Goal: Transaction & Acquisition: Purchase product/service

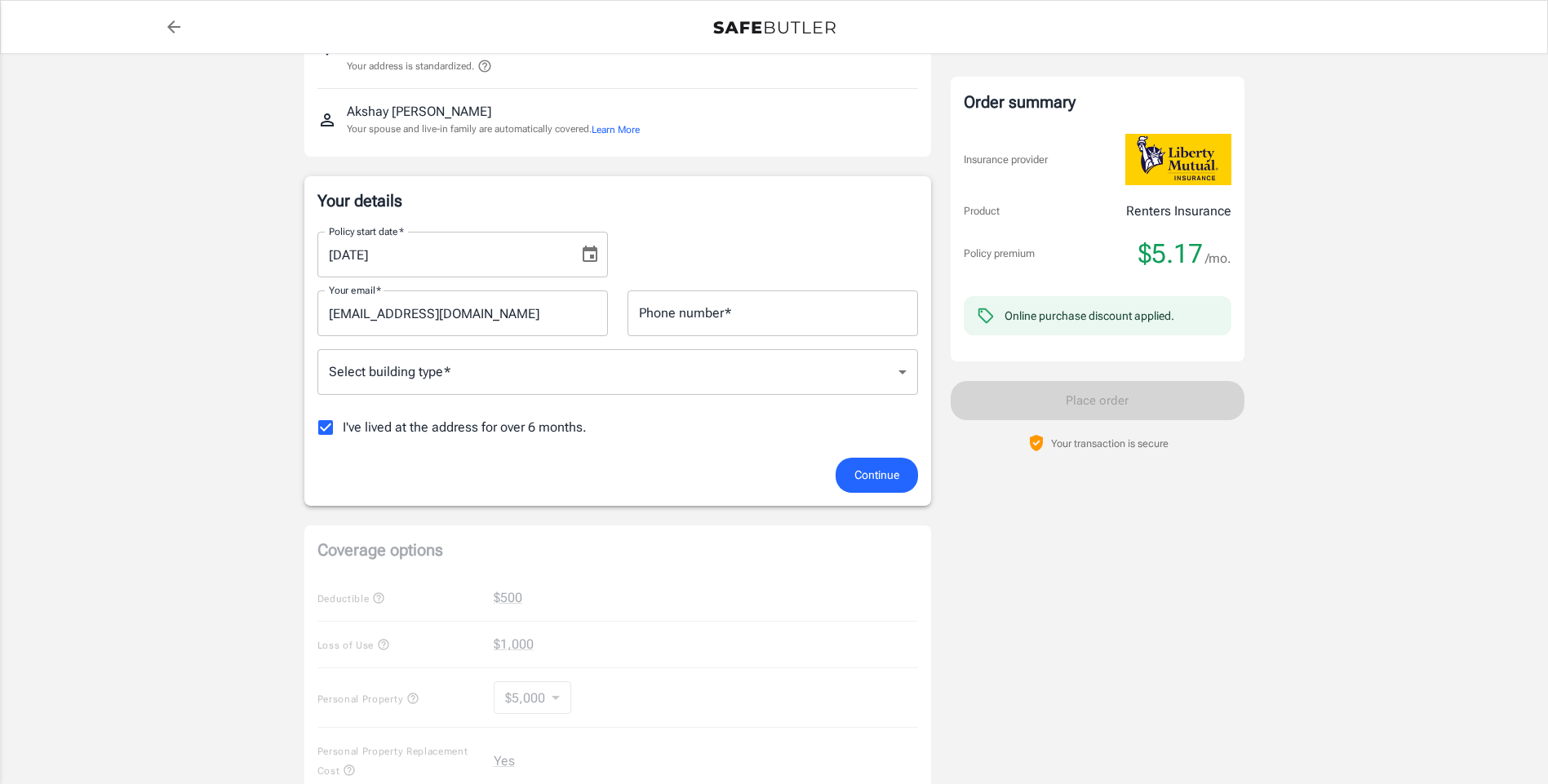
scroll to position [158, 0]
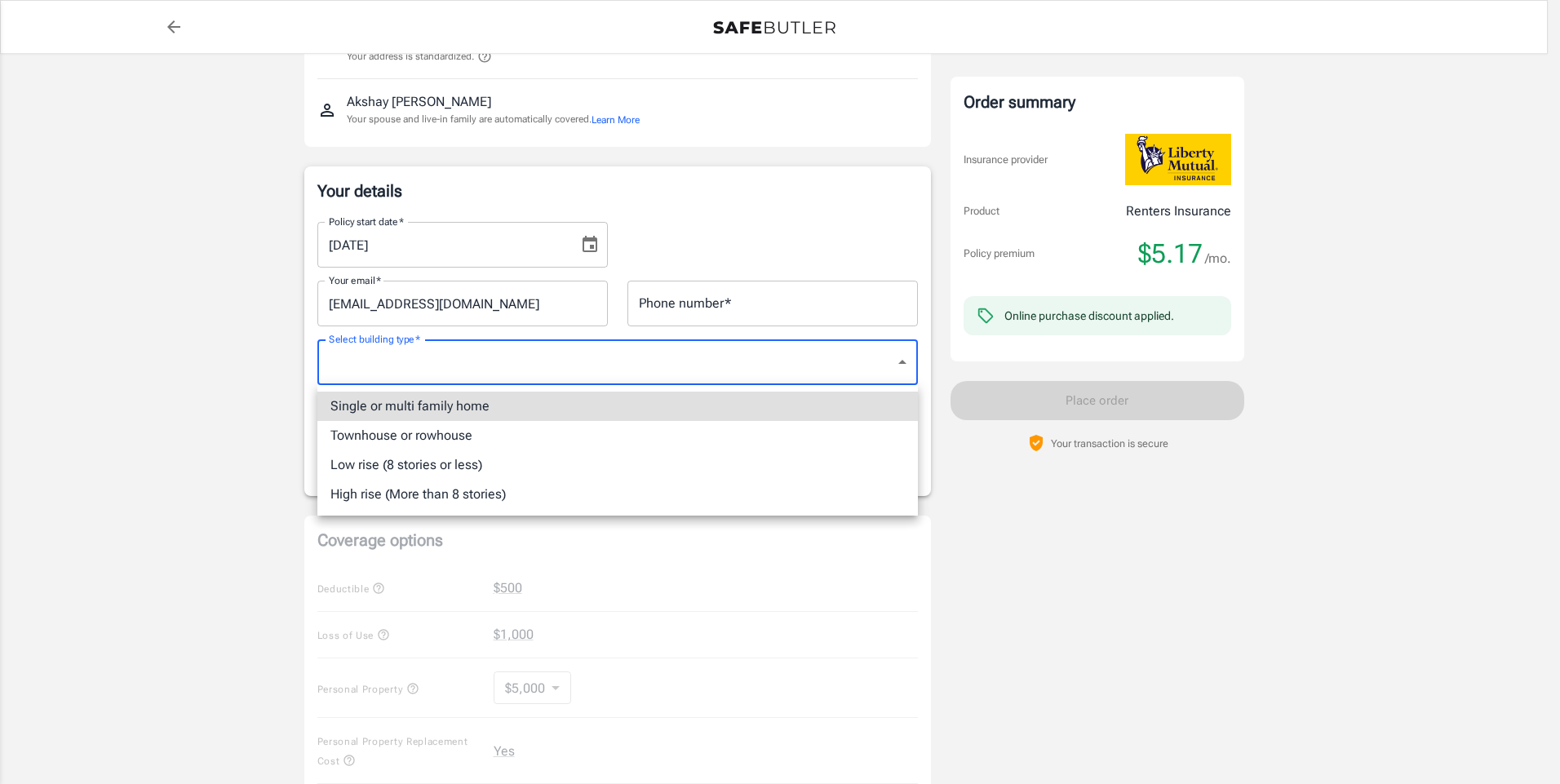
click at [789, 361] on body "Policy premium $ 5.17 /mo Liberty Mutual Renters Insurance [STREET_ADDRESS][US_…" at bounding box center [780, 643] width 1560 height 1602
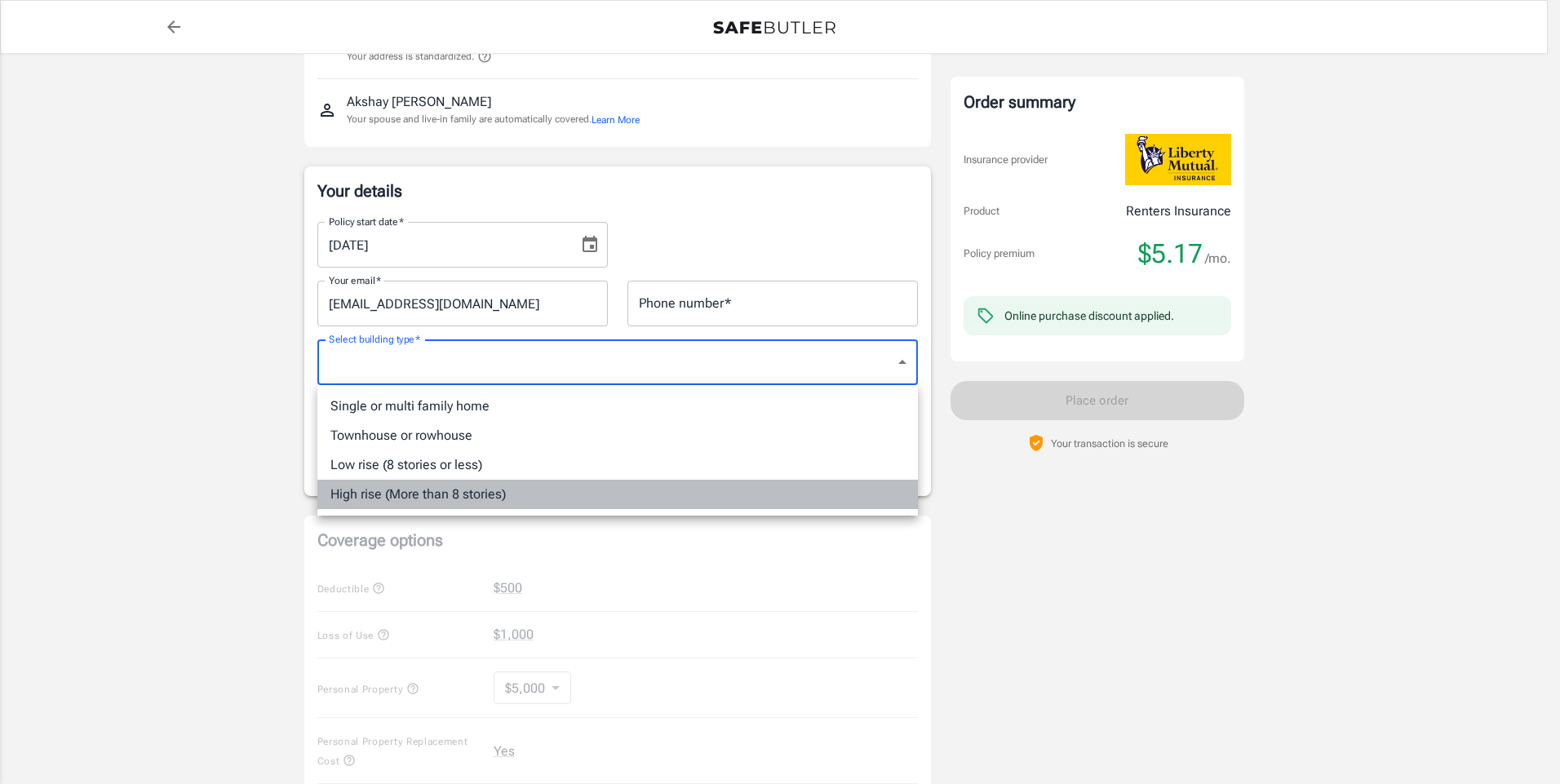
click at [657, 499] on li "High rise (More than 8 stories)" at bounding box center [617, 494] width 601 height 30
type input "highrise"
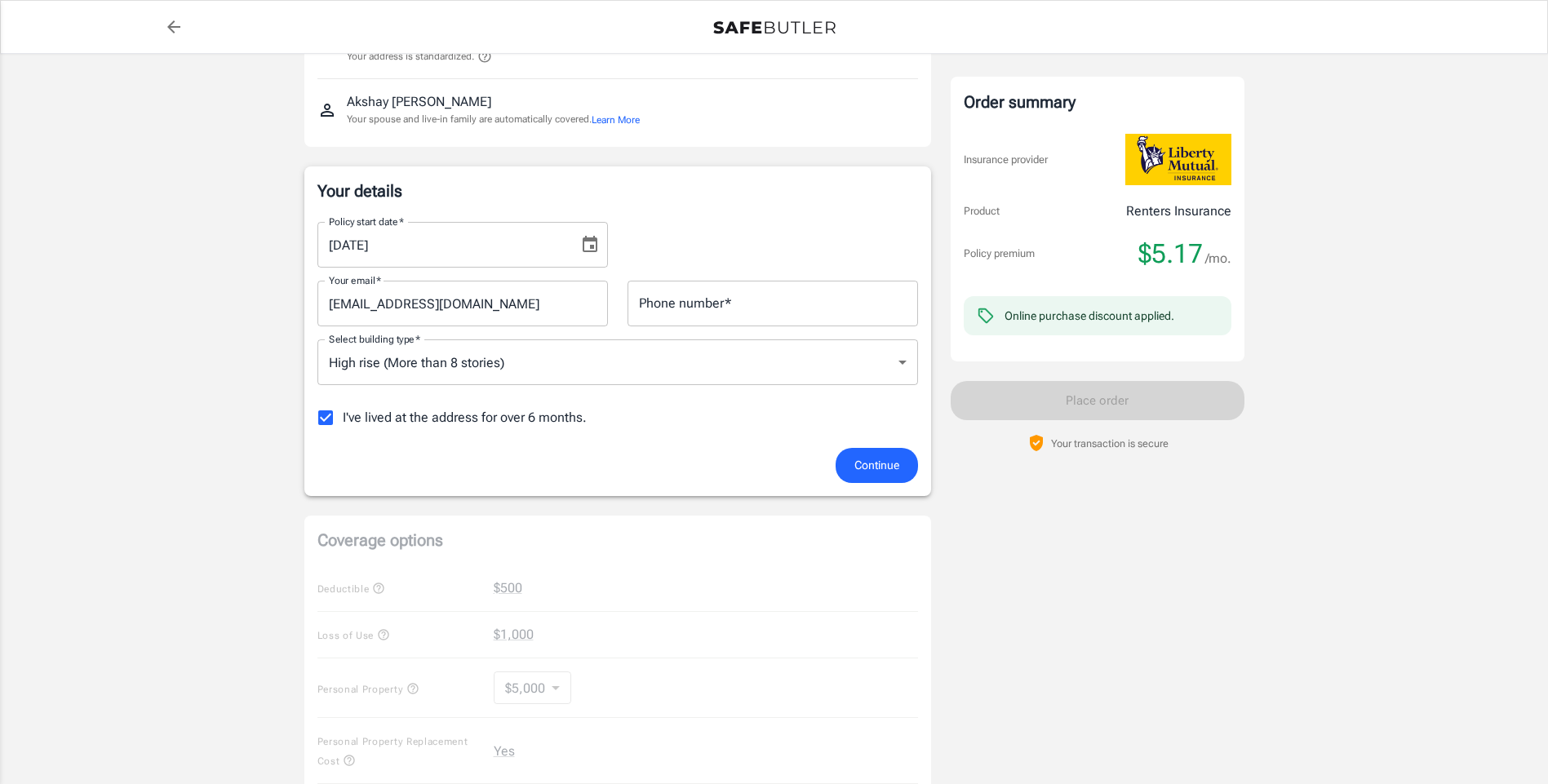
click at [485, 417] on span "I've lived at the address for over 6 months." at bounding box center [465, 418] width 244 height 20
click at [343, 417] on input "I've lived at the address for over 6 months." at bounding box center [325, 418] width 34 height 34
checkbox input "false"
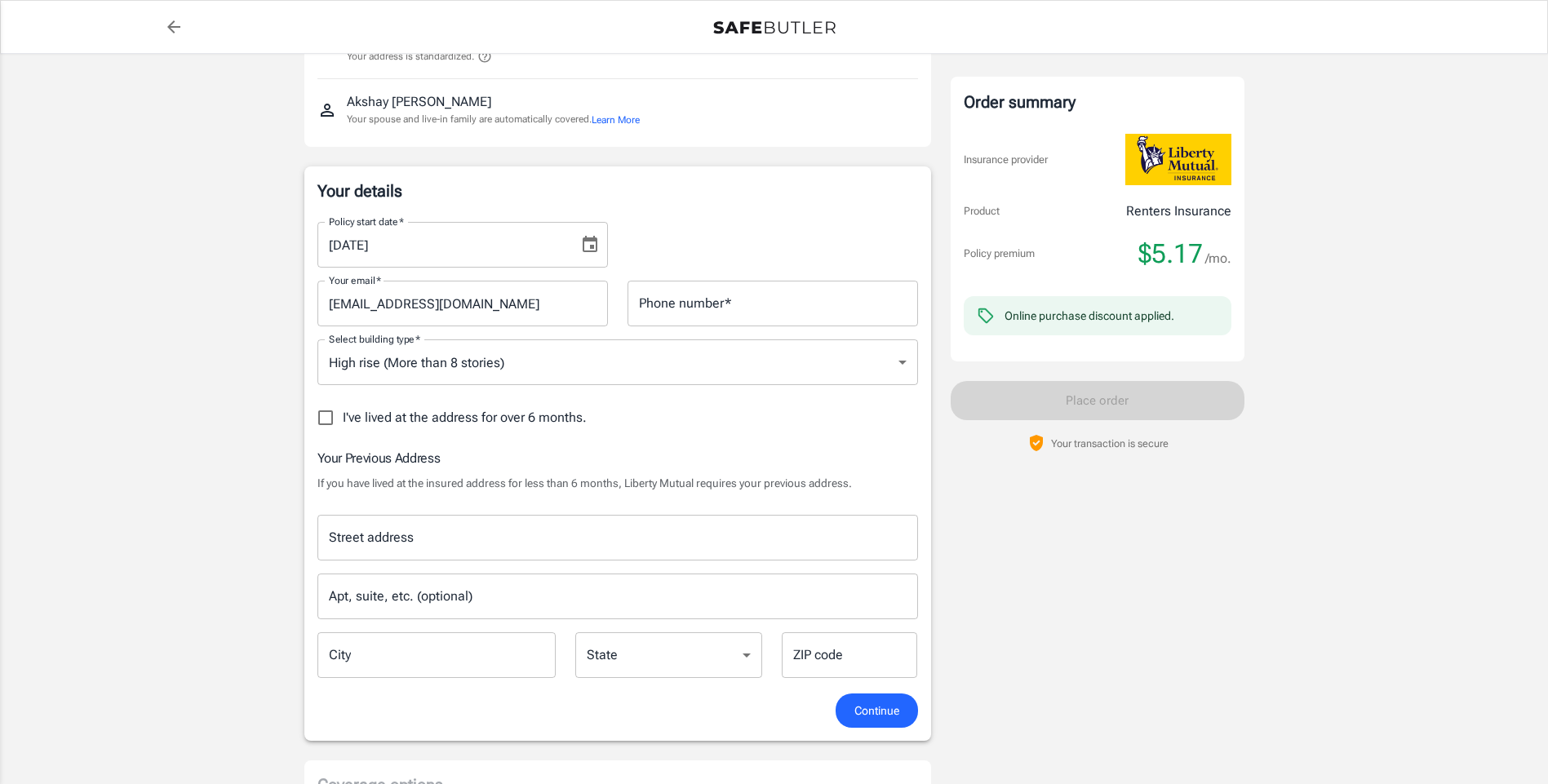
click at [440, 520] on div "Street address" at bounding box center [617, 537] width 601 height 46
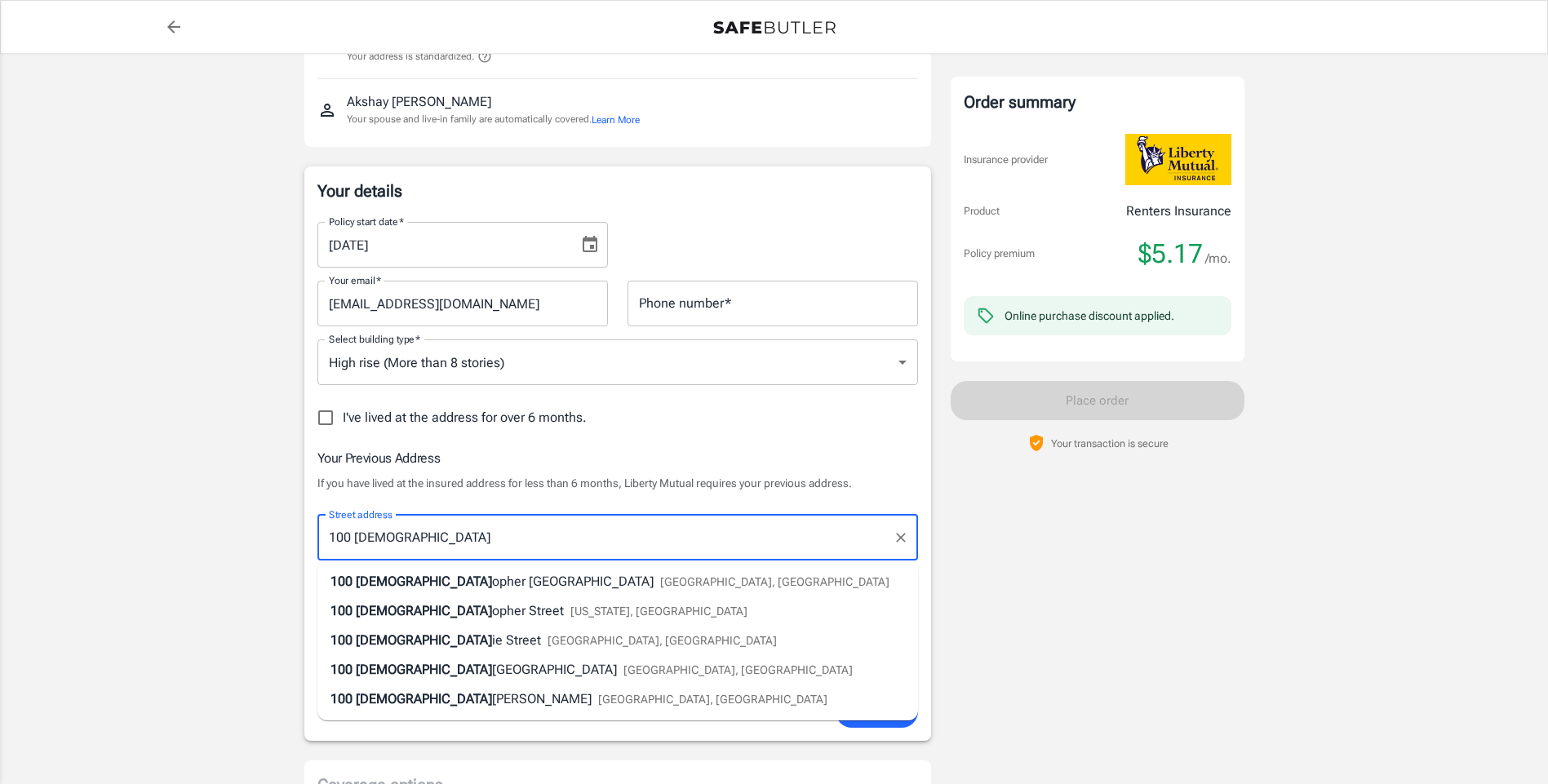
click at [464, 589] on div "[STREET_ADDRESS][DEMOGRAPHIC_DATA][PERSON_NAME]" at bounding box center [610, 582] width 559 height 20
type input "[STREET_ADDRESS][PERSON_NAME]"
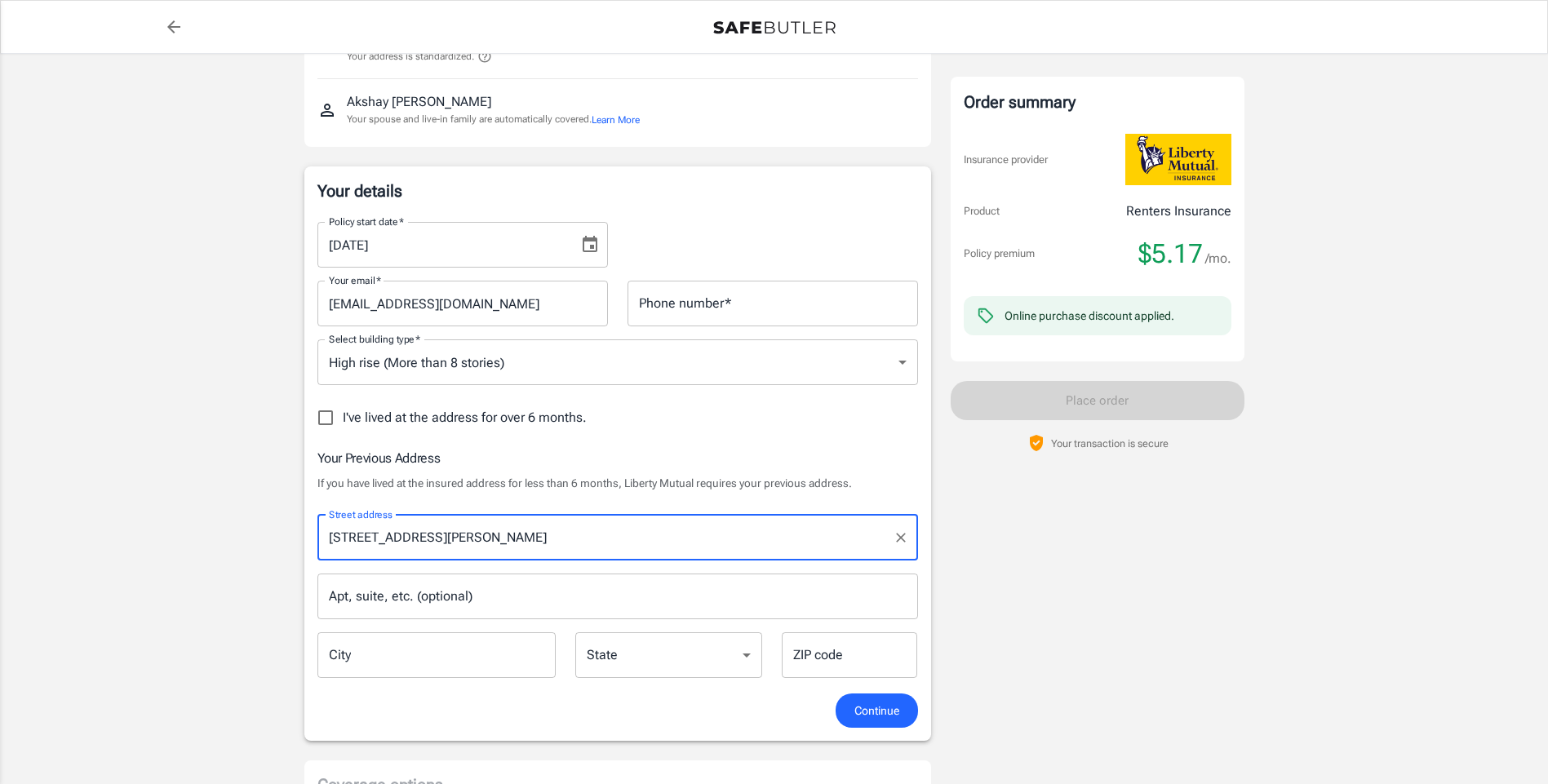
type input "[GEOGRAPHIC_DATA]"
select select "NJ"
type input "07302"
type input "[STREET_ADDRESS][PERSON_NAME]"
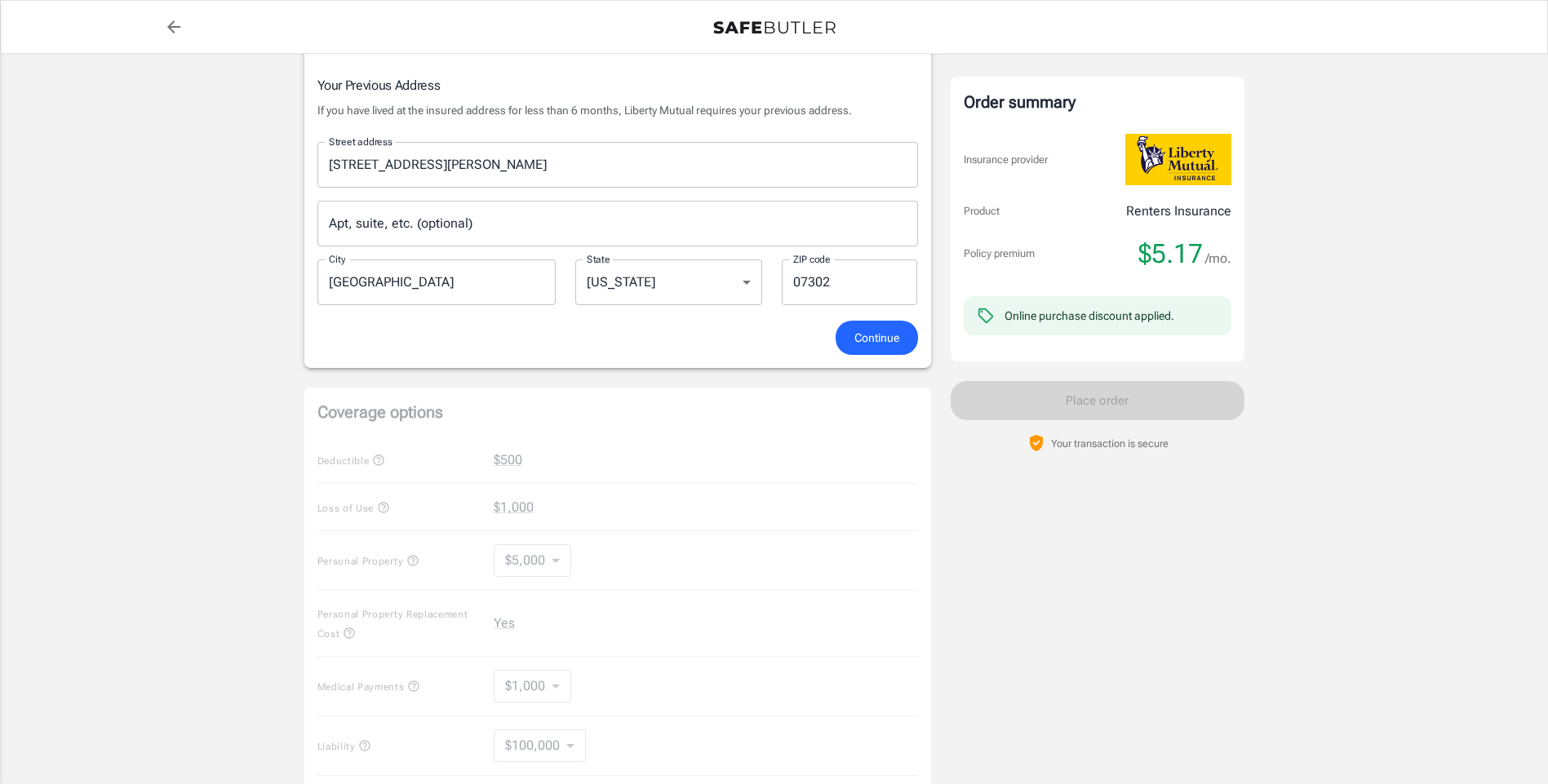
scroll to position [551, 0]
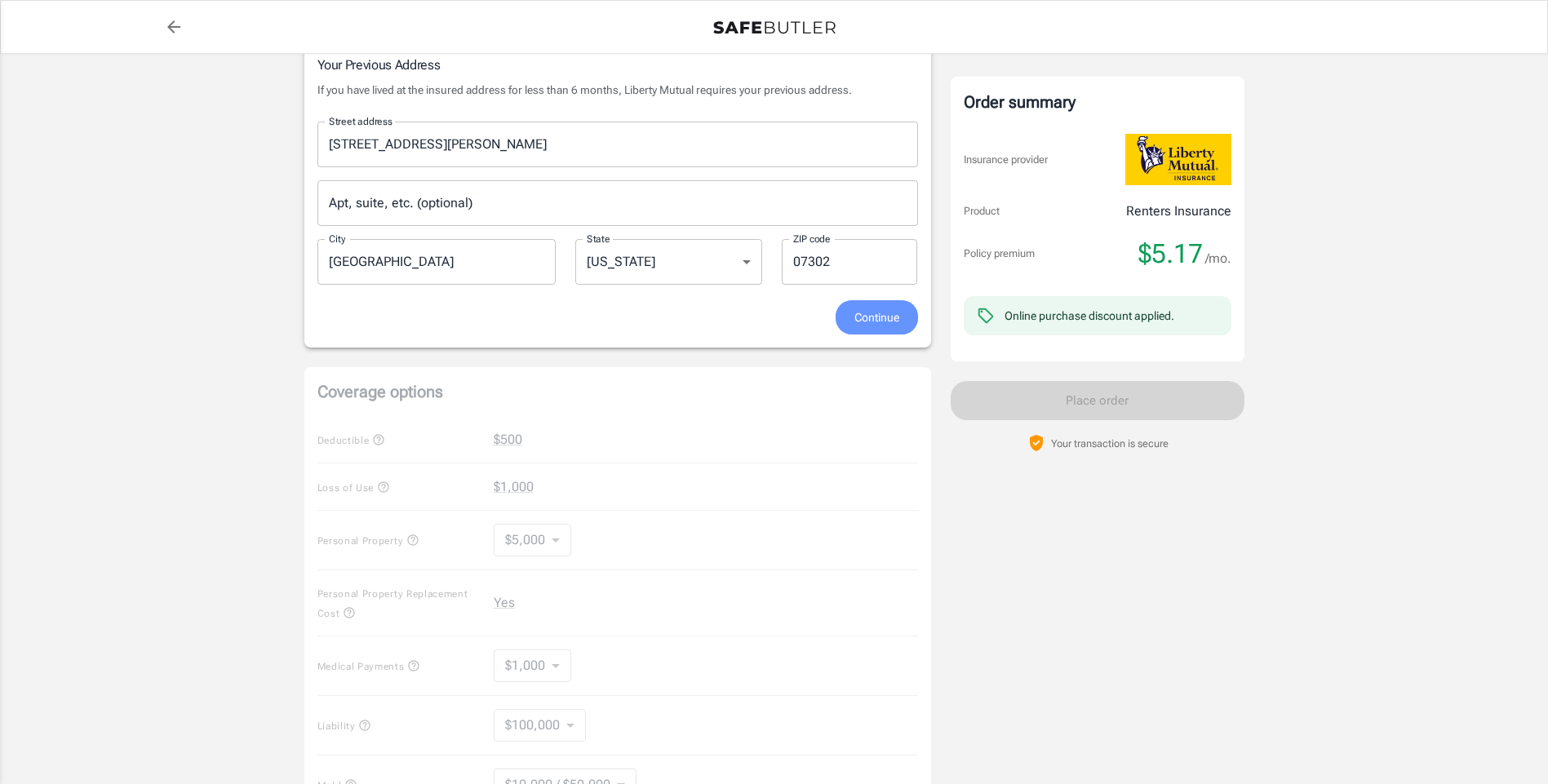
click at [888, 315] on span "Continue" at bounding box center [877, 318] width 45 height 21
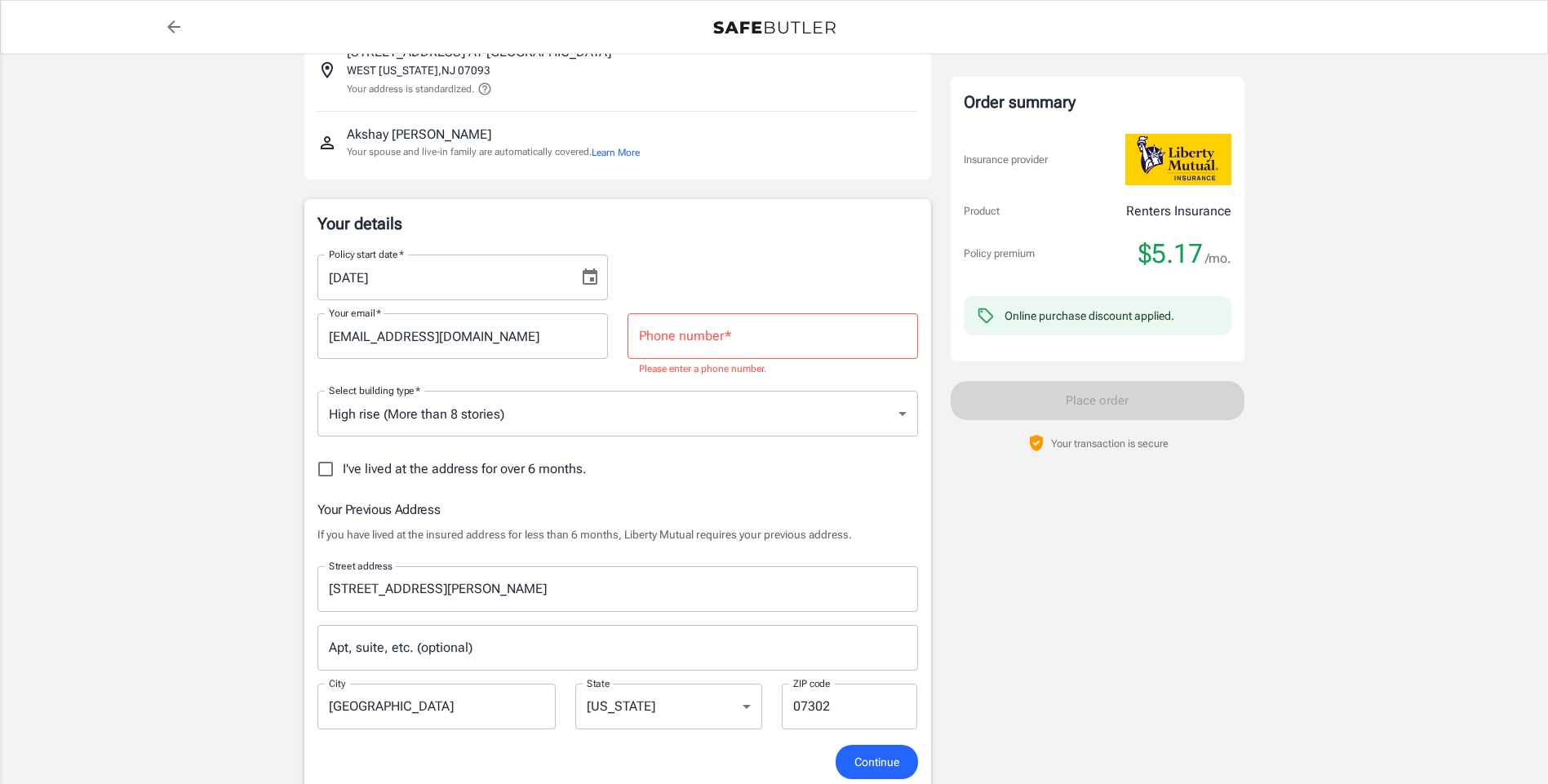
scroll to position [70, 0]
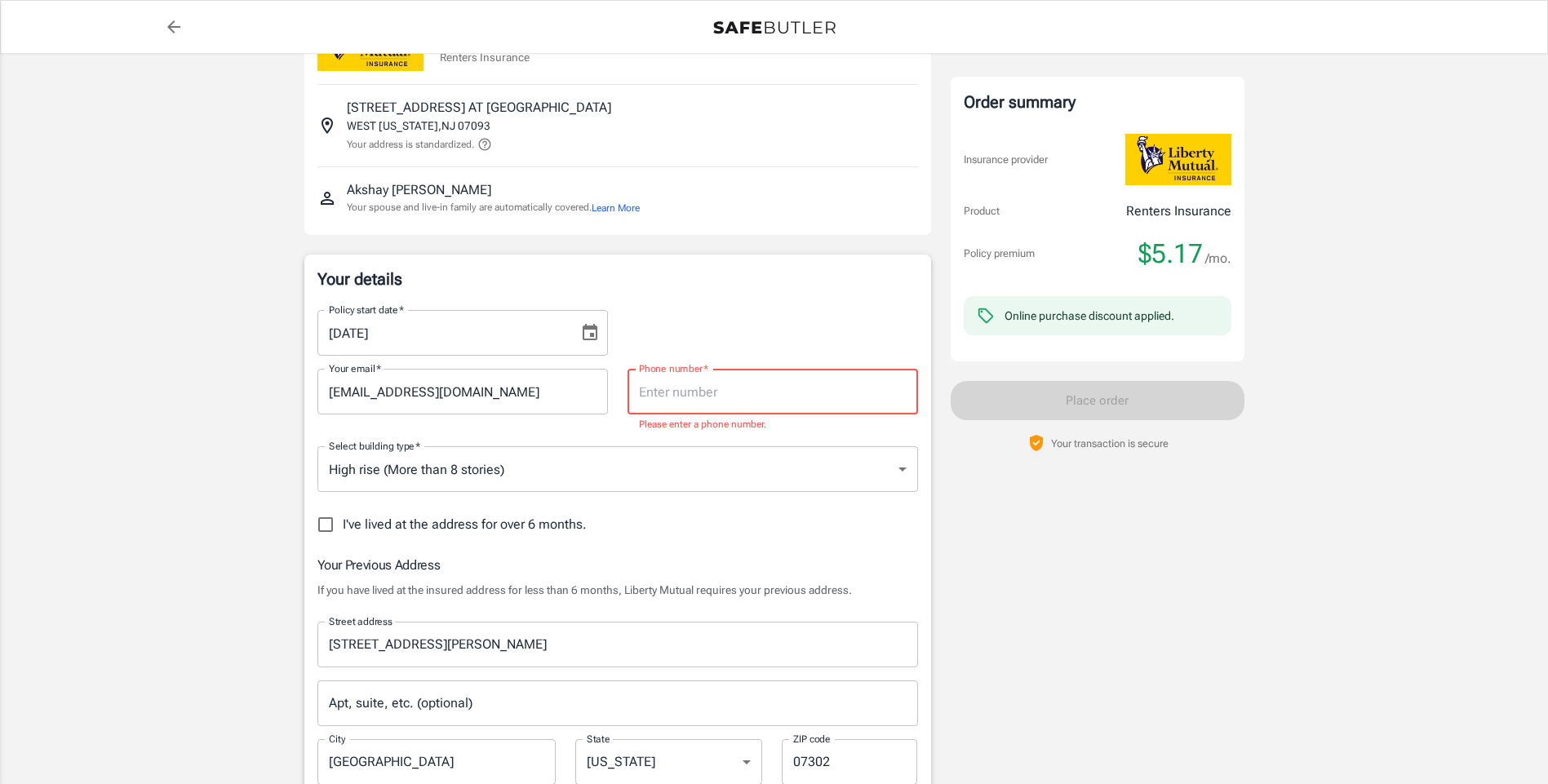
click at [721, 398] on input "Phone number   *" at bounding box center [773, 392] width 290 height 46
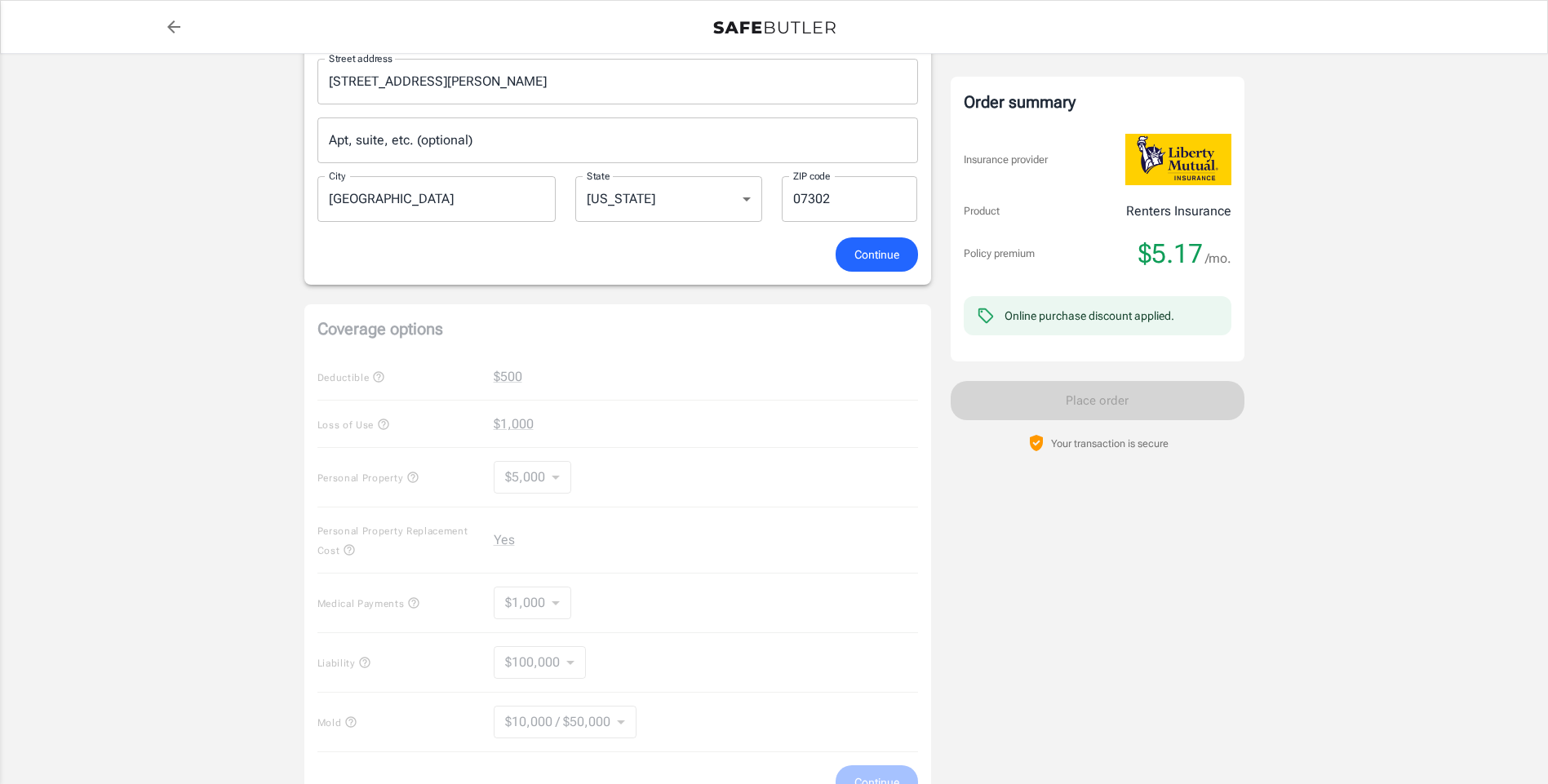
scroll to position [570, 0]
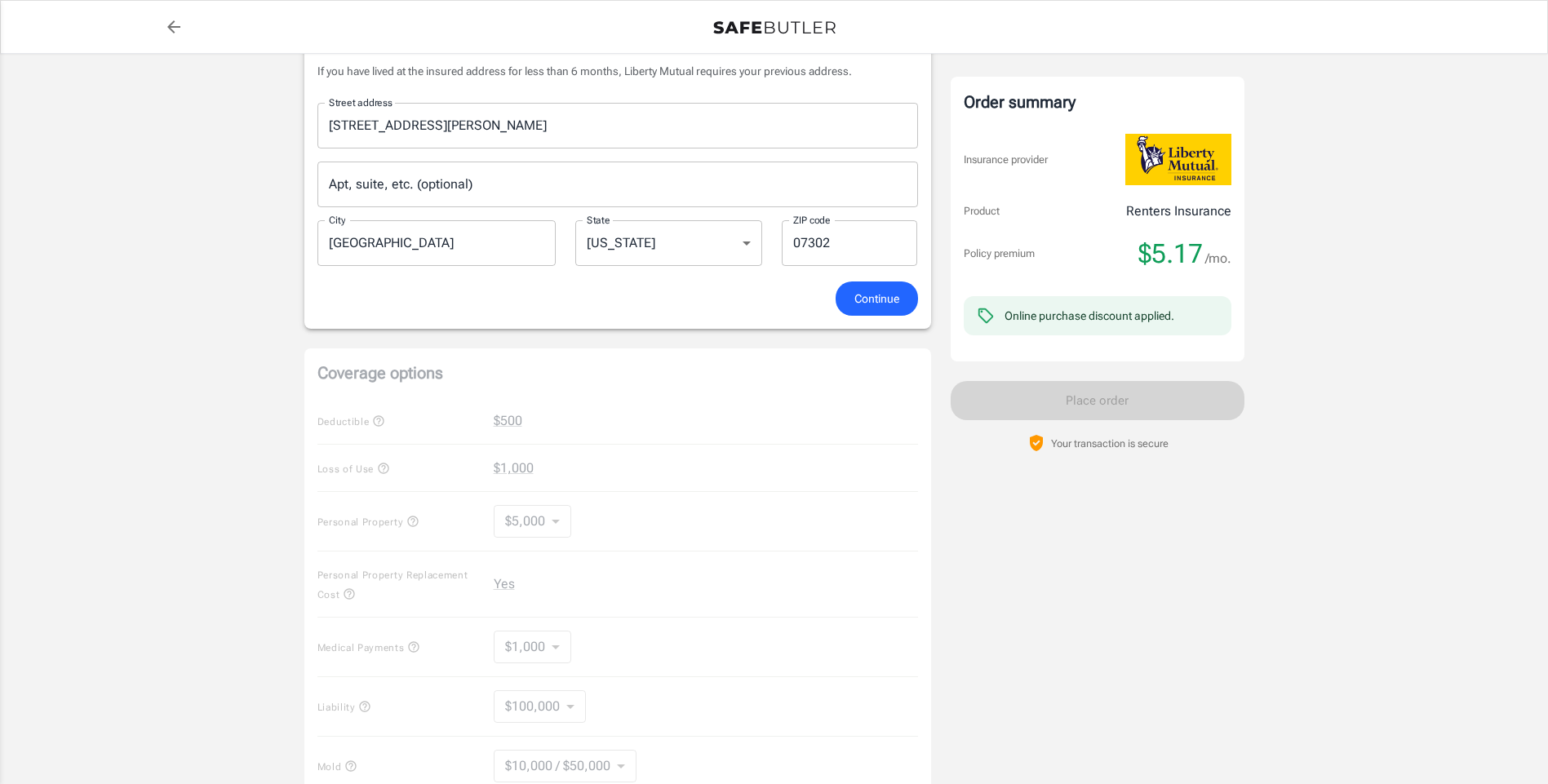
type input "4049527841"
click at [875, 290] on span "Continue" at bounding box center [877, 299] width 45 height 21
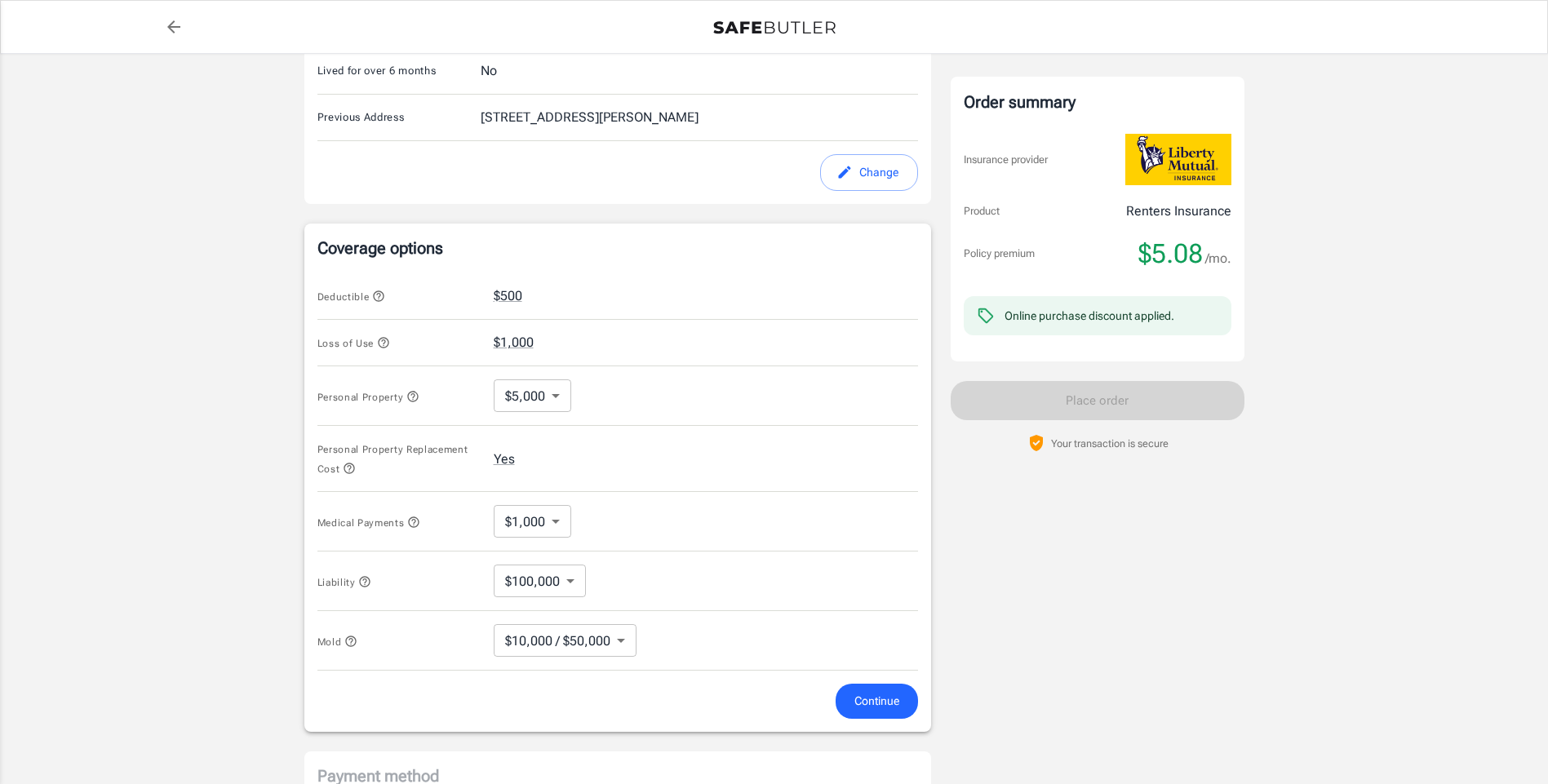
scroll to position [597, 0]
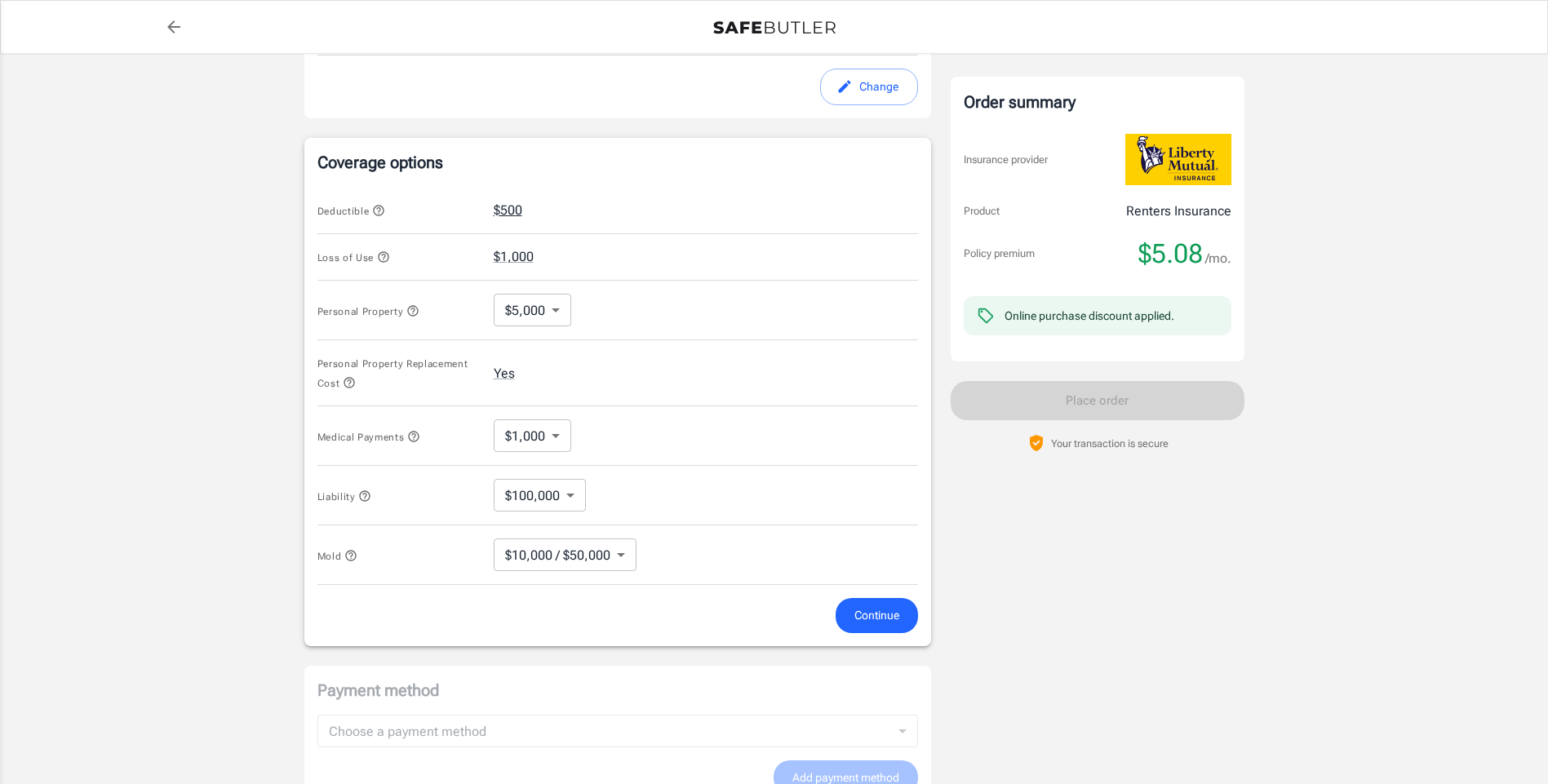
click at [508, 213] on button "$500" at bounding box center [509, 210] width 29 height 20
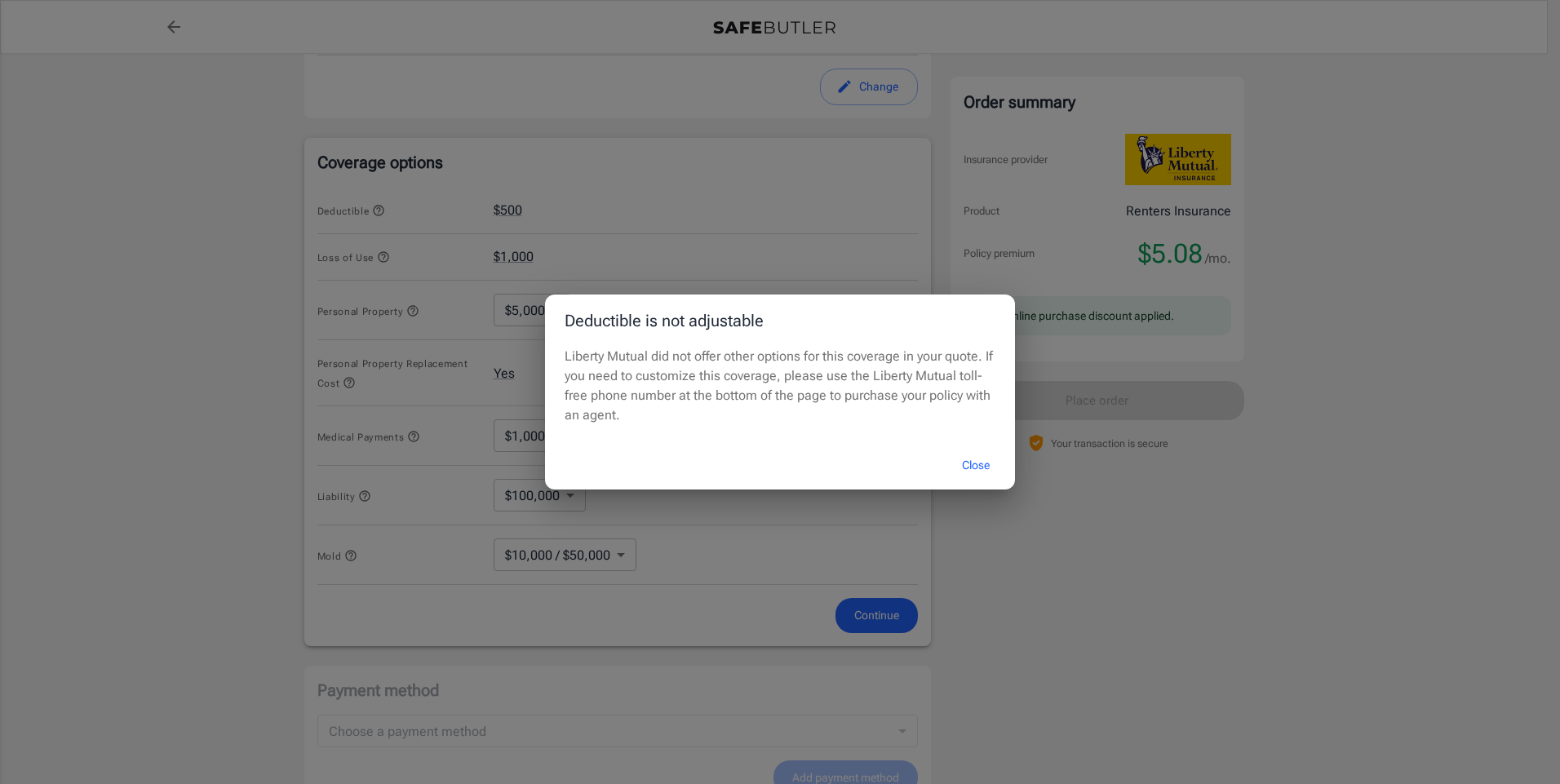
click at [972, 466] on button "Close" at bounding box center [975, 465] width 66 height 35
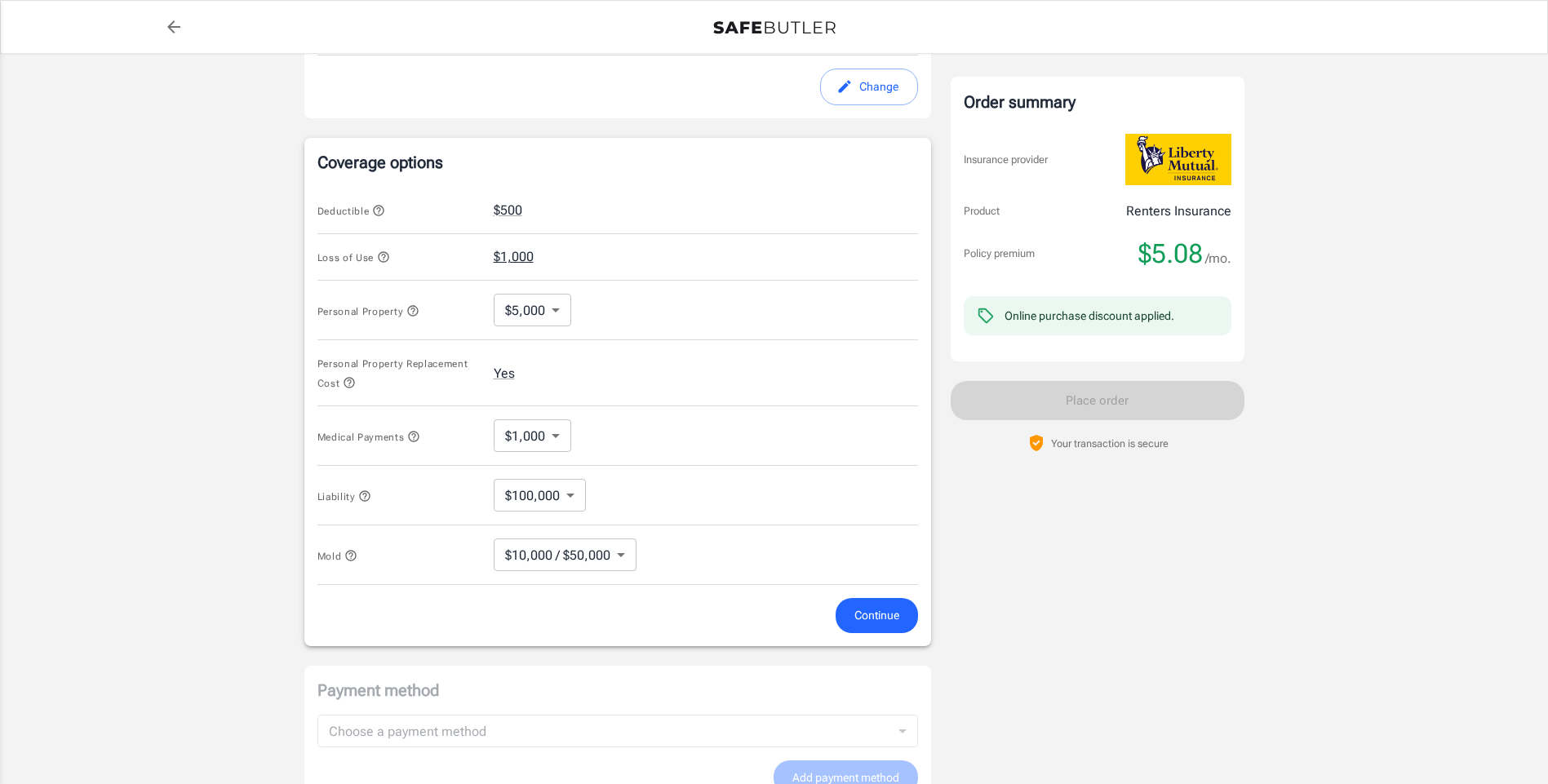
click at [515, 261] on button "$1,000" at bounding box center [514, 257] width 40 height 20
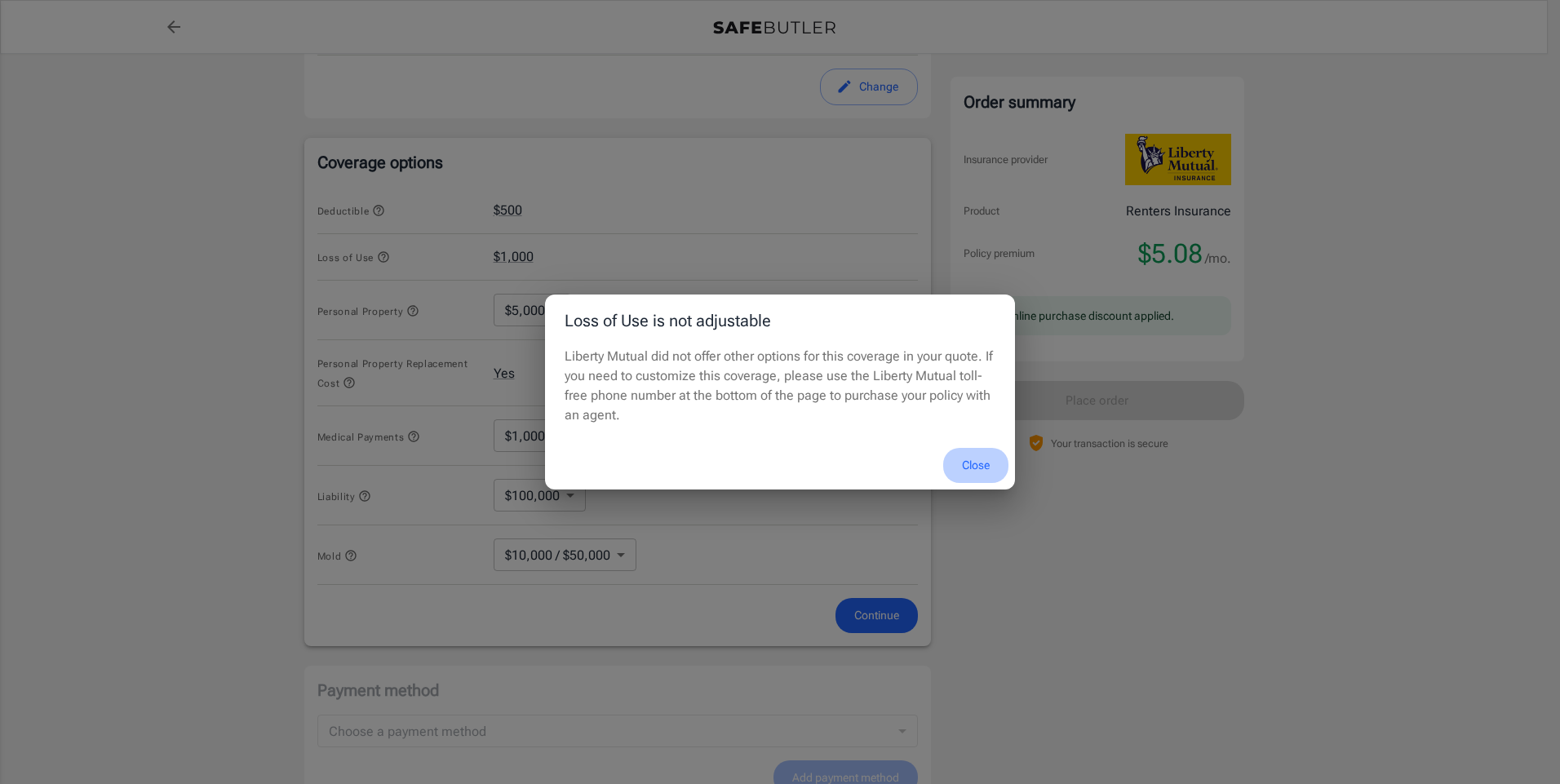
click at [977, 470] on button "Close" at bounding box center [975, 465] width 66 height 35
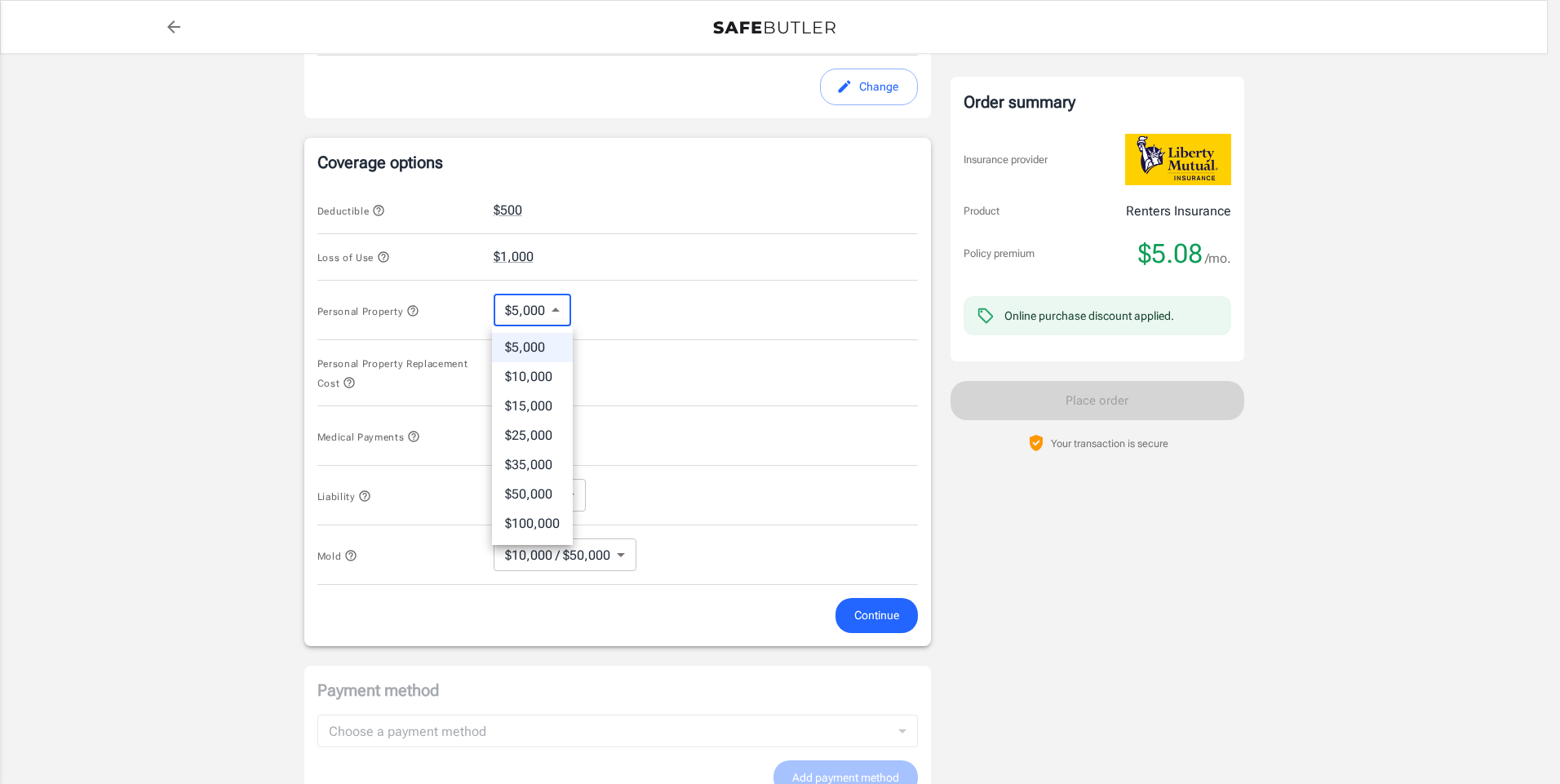
click at [522, 311] on body "Policy premium $ 5.08 /mo Liberty Mutual Renters Insurance [STREET_ADDRESS][US_…" at bounding box center [780, 234] width 1560 height 1663
click at [522, 311] on div at bounding box center [780, 392] width 1560 height 784
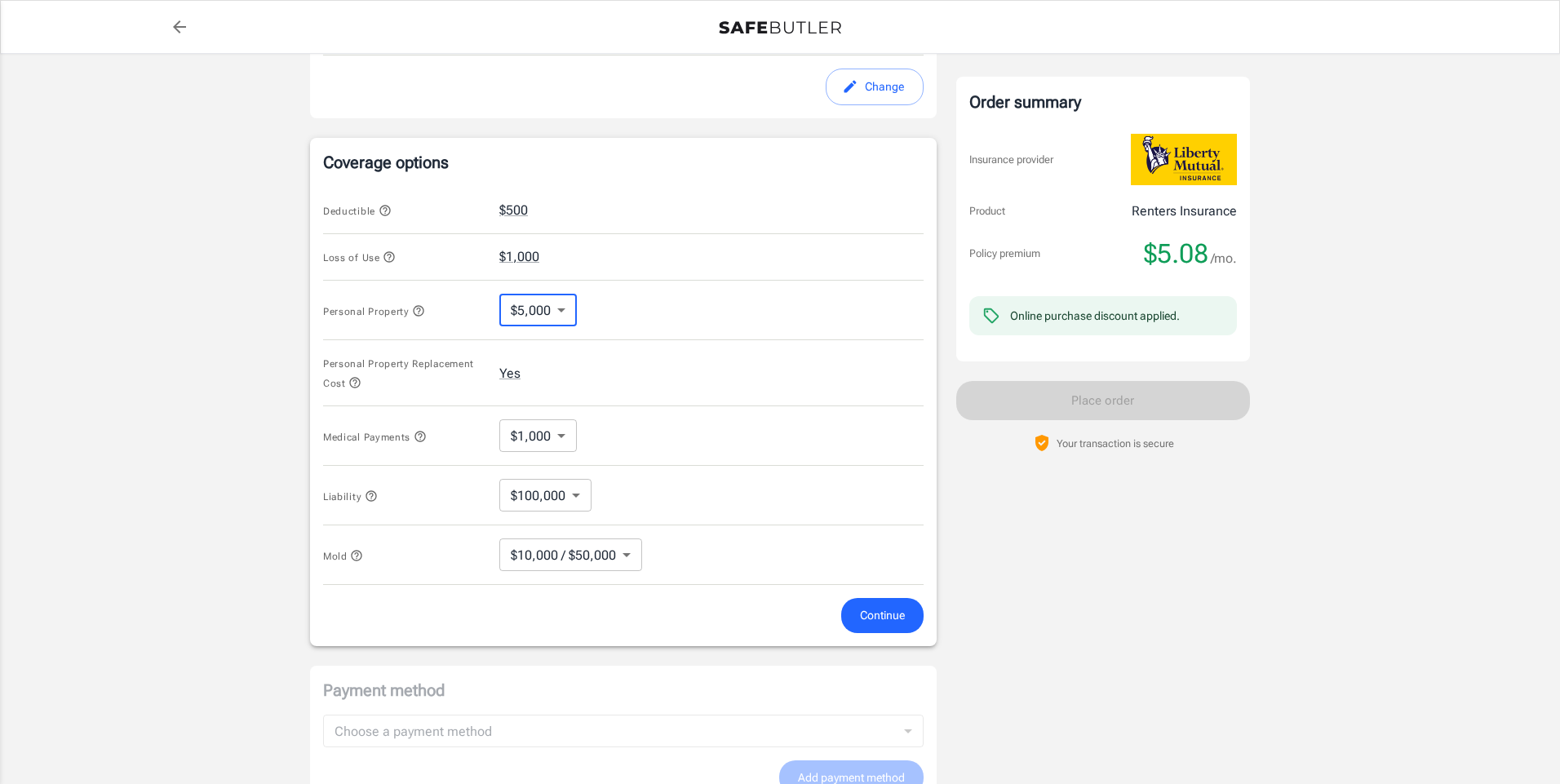
click at [533, 506] on body "Policy premium $ 5.08 /mo Liberty Mutual Renters Insurance [STREET_ADDRESS][US_…" at bounding box center [780, 234] width 1560 height 1663
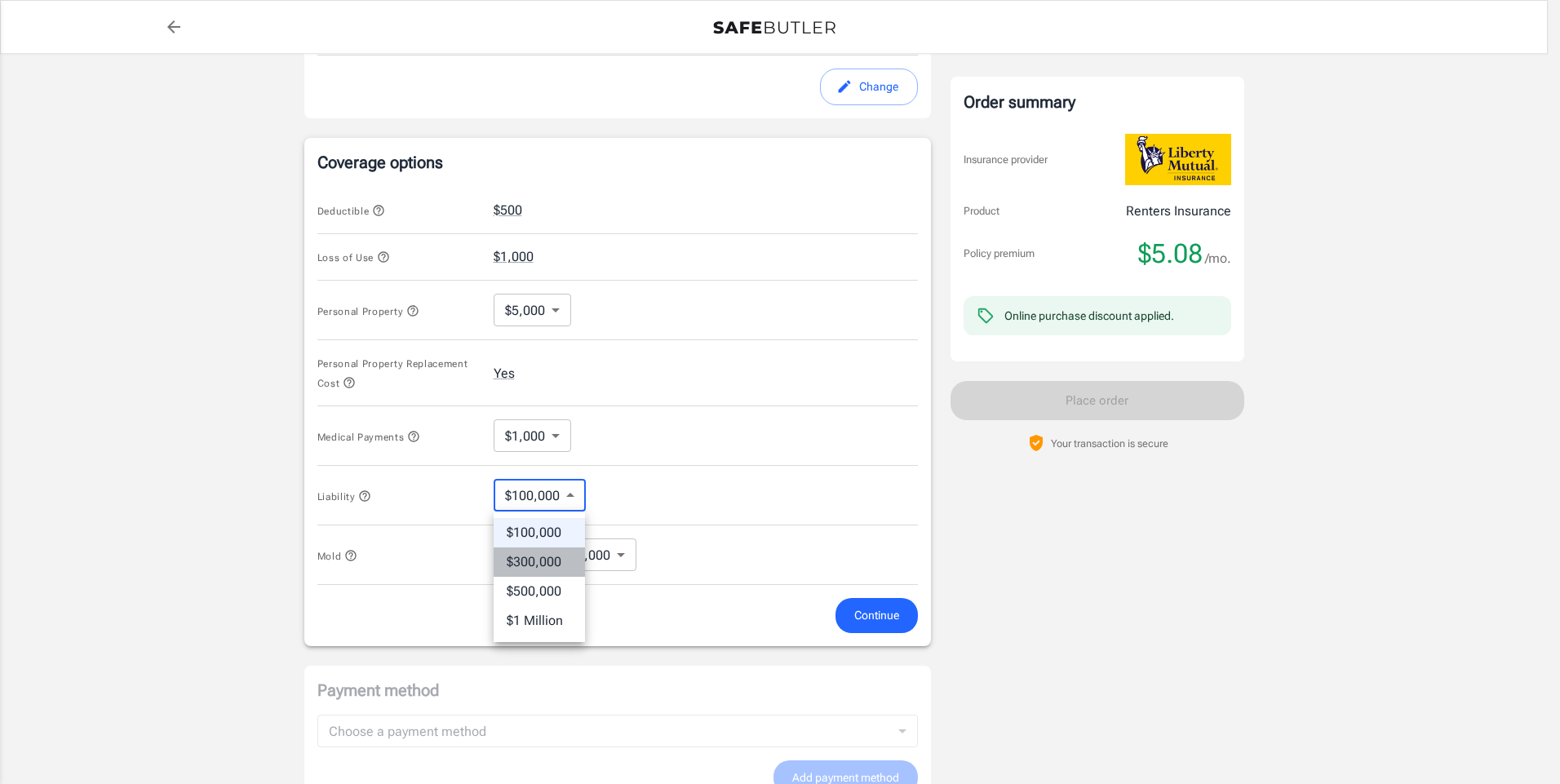
click at [560, 571] on li "$300,000" at bounding box center [540, 562] width 92 height 30
type input "300000"
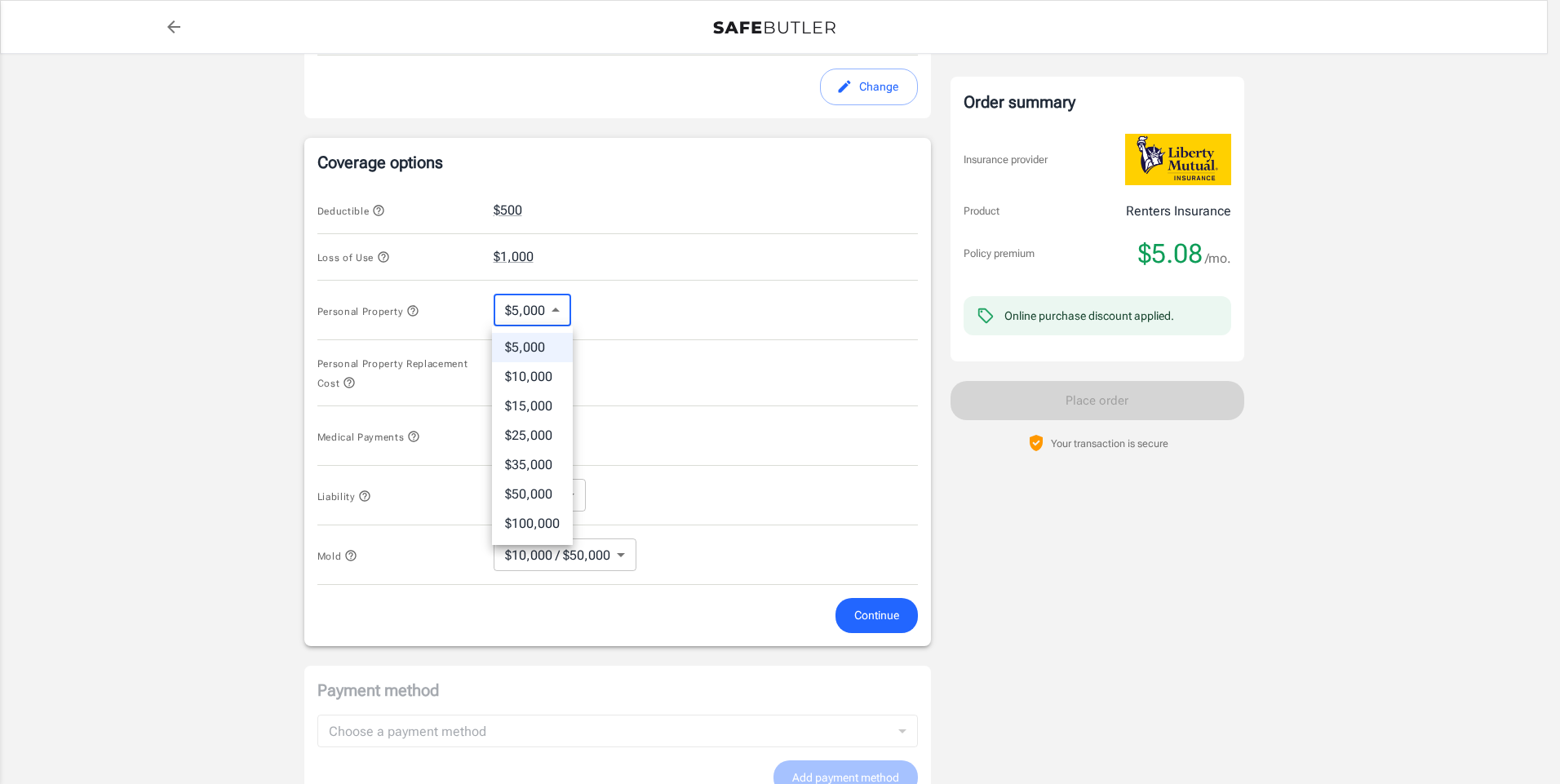
click at [547, 302] on body "Policy premium $ 5.08 /mo Liberty Mutual Renters Insurance [STREET_ADDRESS][US_…" at bounding box center [780, 234] width 1560 height 1663
click at [532, 454] on li "$35,000" at bounding box center [533, 464] width 81 height 30
type input "35000"
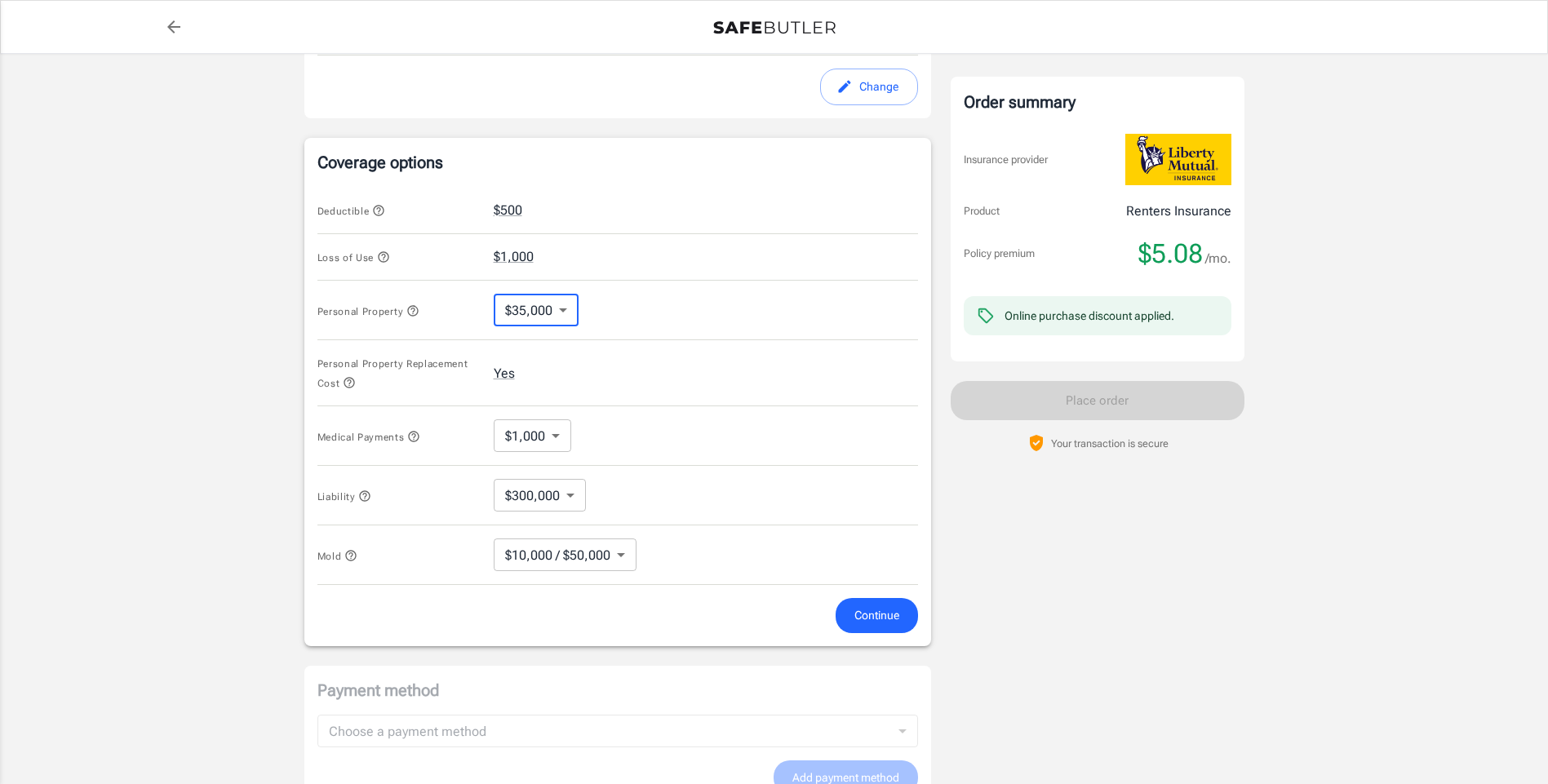
click at [858, 606] on span "Continue" at bounding box center [877, 615] width 45 height 21
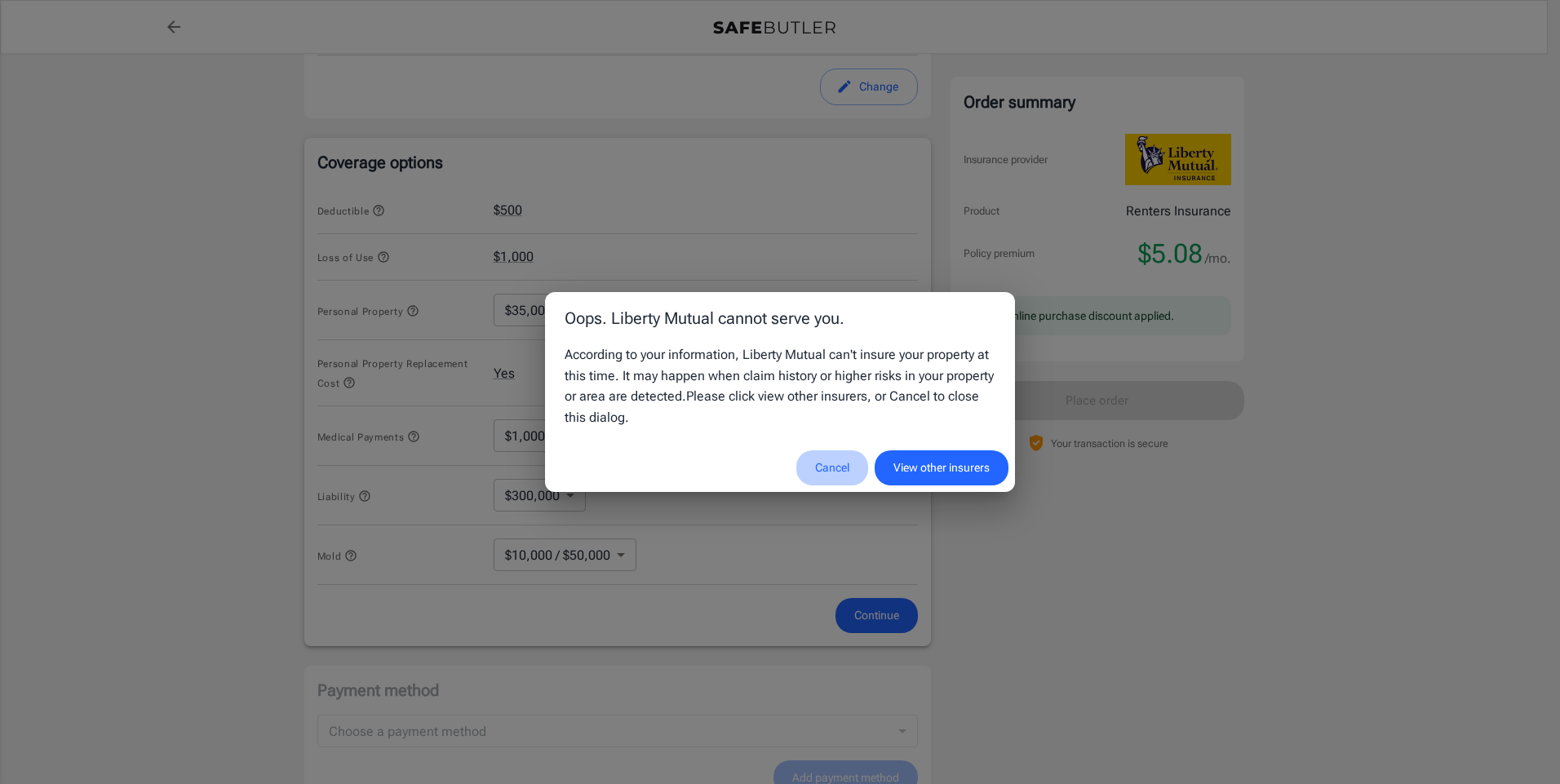
click at [825, 469] on button "Cancel" at bounding box center [833, 467] width 72 height 35
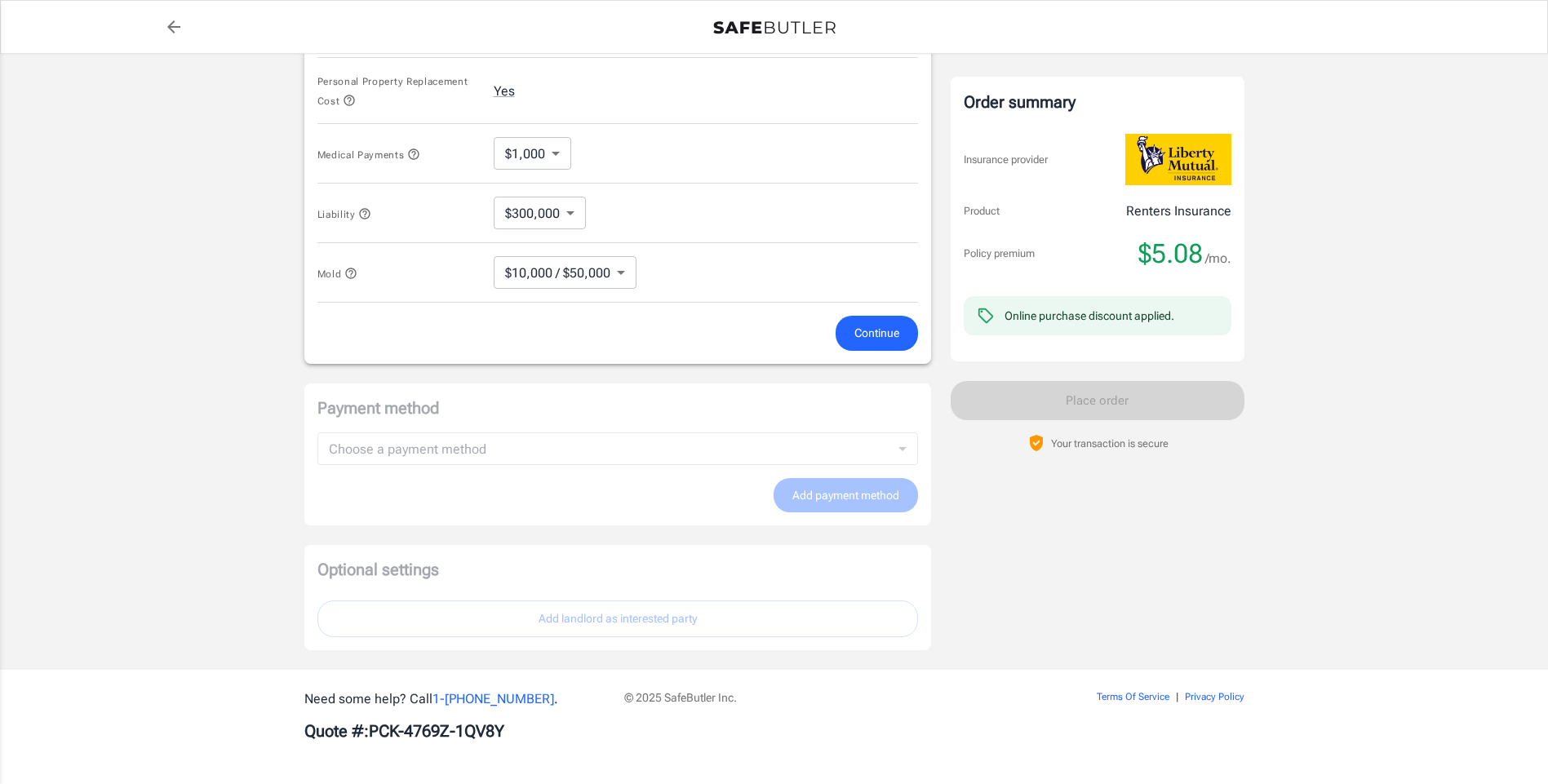
scroll to position [878, 0]
